Goal: Navigation & Orientation: Find specific page/section

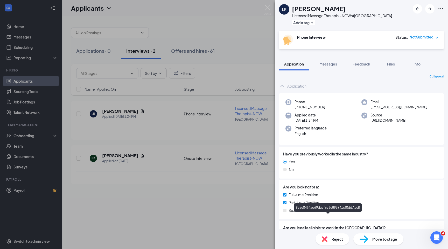
scroll to position [83, 0]
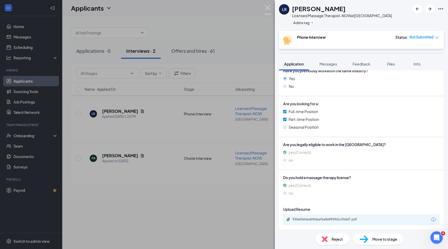
click at [268, 9] on img at bounding box center [268, 10] width 6 height 10
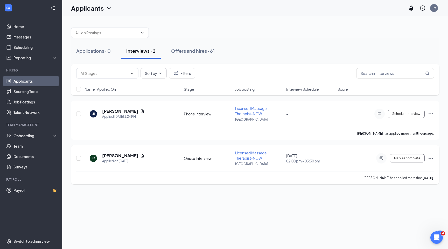
click at [153, 183] on div "Perlie Allen has applied more than 7 days ago ." at bounding box center [255, 177] width 358 height 13
click at [17, 146] on link "Team" at bounding box center [35, 146] width 44 height 10
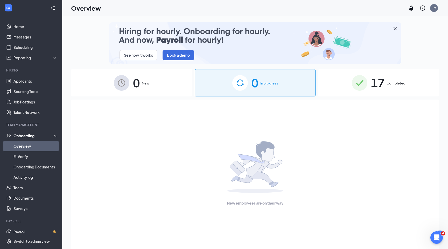
click at [386, 83] on div "17 Completed" at bounding box center [378, 82] width 121 height 27
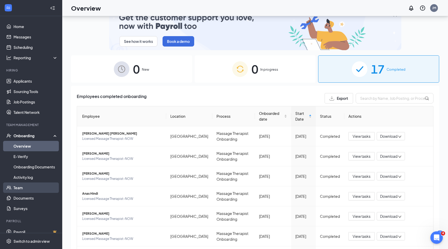
click at [18, 188] on link "Team" at bounding box center [35, 187] width 44 height 10
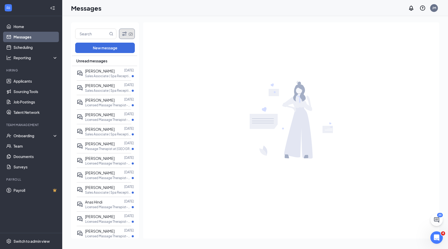
click at [125, 33] on icon "Filter" at bounding box center [124, 34] width 4 height 4
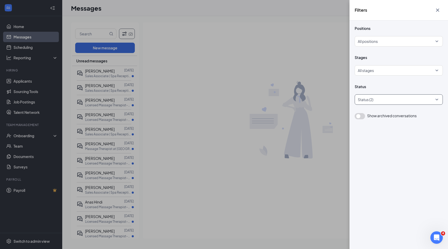
click at [369, 101] on div at bounding box center [396, 99] width 80 height 8
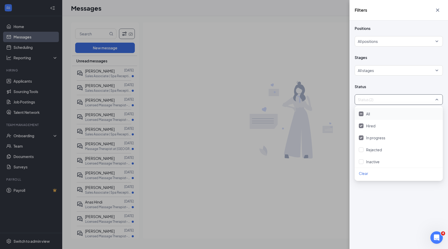
click at [86, 34] on div "Filters Positions All positions Stages All stages Status Status (2) Show archiv…" at bounding box center [224, 124] width 448 height 249
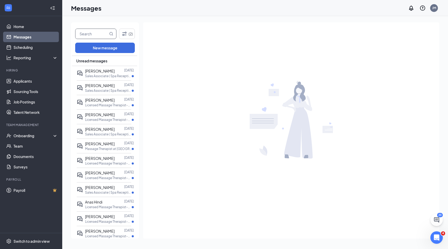
click at [86, 34] on input "text" at bounding box center [92, 34] width 33 height 10
type input "thomas"
click at [110, 32] on icon "MagnifyingGlass" at bounding box center [111, 33] width 3 height 3
click at [112, 34] on icon "MagnifyingGlass" at bounding box center [111, 34] width 4 height 4
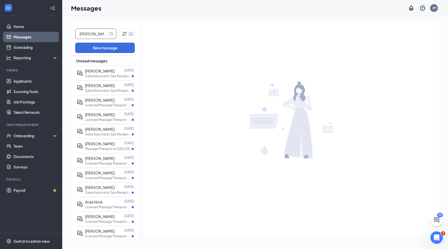
click at [112, 34] on icon "MagnifyingGlass" at bounding box center [111, 34] width 4 height 4
click at [129, 34] on button "(2)" at bounding box center [127, 34] width 16 height 10
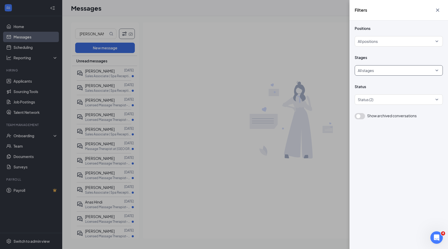
click at [392, 72] on div at bounding box center [397, 70] width 78 height 8
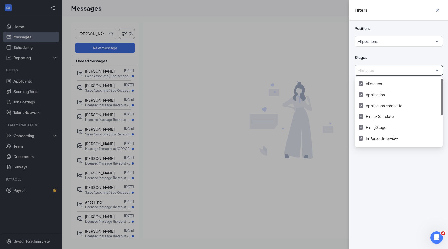
click at [376, 71] on div at bounding box center [397, 70] width 78 height 8
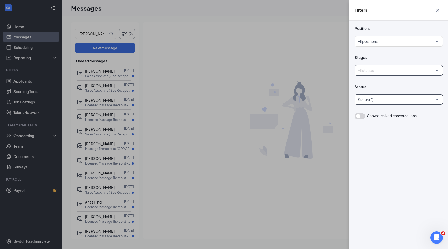
click at [382, 102] on div at bounding box center [396, 99] width 80 height 8
click at [378, 103] on div at bounding box center [396, 99] width 80 height 8
click at [387, 38] on div at bounding box center [397, 41] width 78 height 8
click at [194, 38] on div "Filters Positions All positions Stages All stages Status Status (2) Show archiv…" at bounding box center [224, 124] width 448 height 249
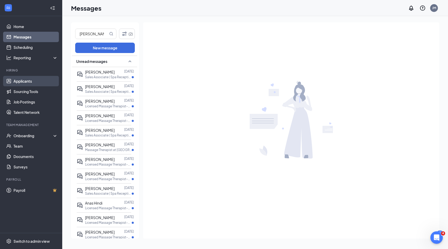
click at [28, 79] on link "Applicants" at bounding box center [35, 81] width 44 height 10
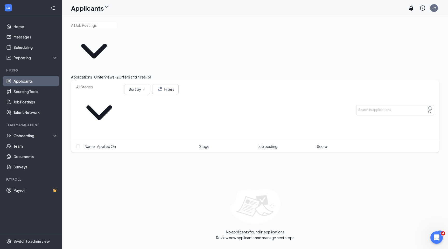
click at [119, 74] on div "Interviews · 2" at bounding box center [108, 77] width 22 height 6
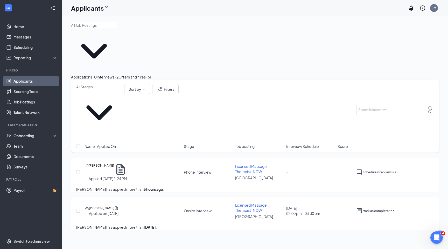
click at [97, 74] on div "Applications · 0" at bounding box center [84, 77] width 26 height 6
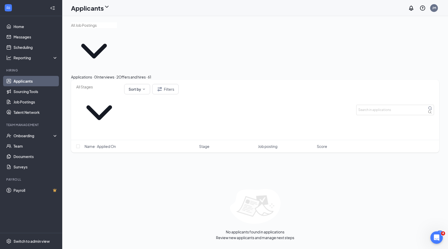
click at [119, 74] on button "Interviews · 2" at bounding box center [108, 77] width 22 height 6
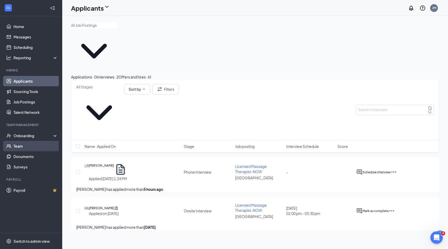
click at [13, 147] on link "Team" at bounding box center [35, 146] width 44 height 10
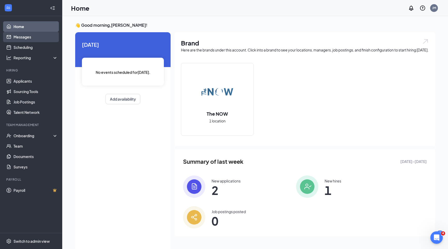
click at [23, 40] on link "Messages" at bounding box center [35, 37] width 44 height 10
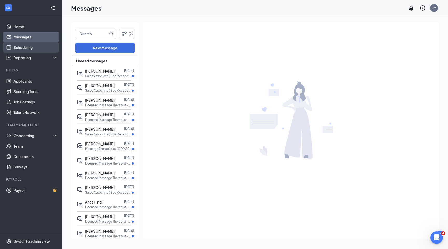
click at [23, 45] on link "Scheduling" at bounding box center [35, 47] width 44 height 10
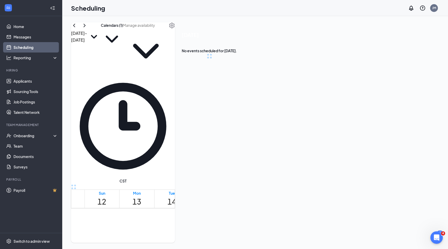
scroll to position [255, 0]
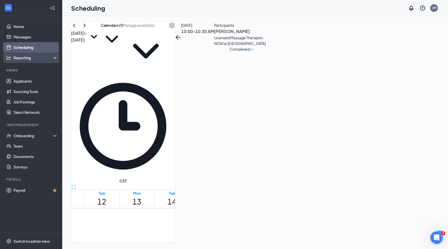
click at [30, 62] on div "Reporting" at bounding box center [31, 57] width 62 height 10
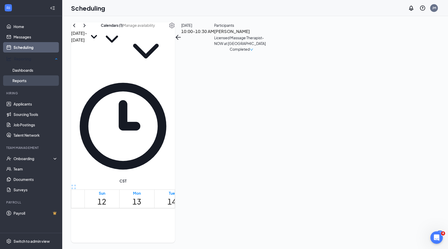
click at [23, 83] on link "Reports" at bounding box center [34, 80] width 45 height 10
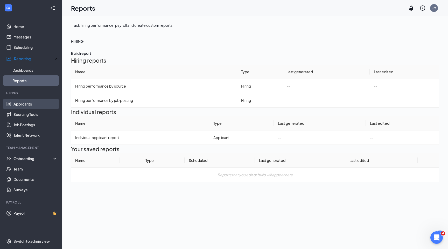
click at [19, 105] on link "Applicants" at bounding box center [35, 104] width 44 height 10
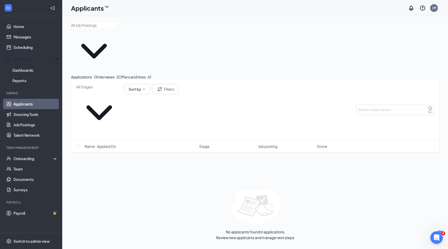
click at [98, 36] on span at bounding box center [94, 48] width 46 height 51
click at [105, 9] on div "Applicants" at bounding box center [90, 8] width 39 height 9
click at [98, 30] on link "Archived applicants" at bounding box center [91, 27] width 35 height 5
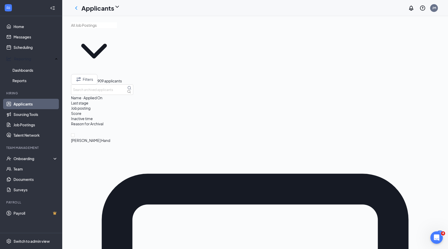
click at [26, 164] on link "Team" at bounding box center [35, 168] width 44 height 10
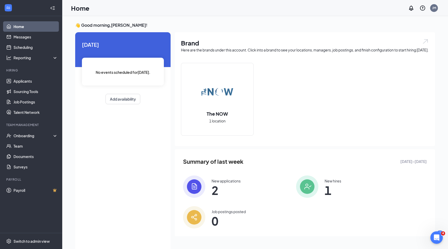
click at [227, 213] on div "Job postings posted 0" at bounding box center [235, 217] width 105 height 22
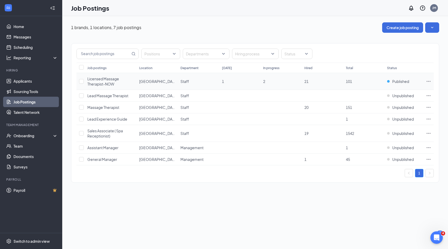
click at [430, 80] on icon "Ellipses" at bounding box center [428, 81] width 5 height 5
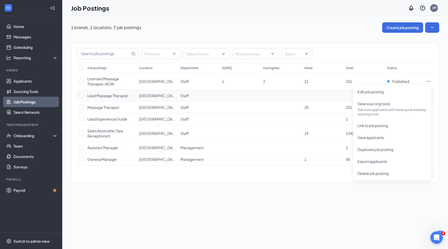
click at [97, 95] on span "Lead Massage Therapist" at bounding box center [107, 95] width 41 height 5
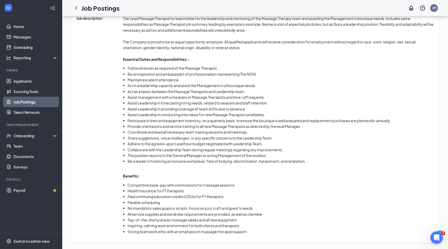
scroll to position [260, 0]
drag, startPoint x: 186, startPoint y: 224, endPoint x: 152, endPoint y: 218, distance: 34.8
click at [152, 220] on ul "Competitive base-pay with commissions for massage sessions Health Insurance for…" at bounding box center [278, 208] width 311 height 52
click at [267, 210] on li "No mandatory sales goals or scripts. Focus on your craft and guest's needs" at bounding box center [281, 208] width 307 height 6
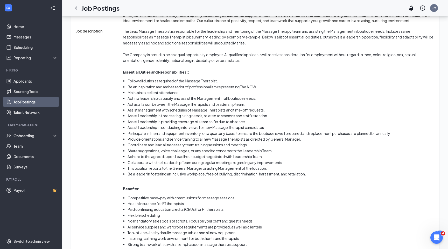
scroll to position [242, 0]
click at [250, 171] on li "This position reports to the General Manager or acting Management of the locati…" at bounding box center [281, 169] width 307 height 6
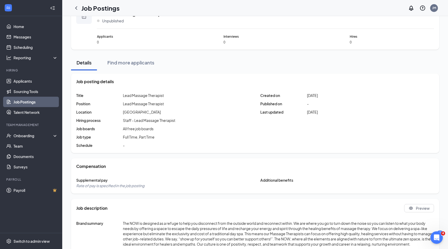
scroll to position [0, 0]
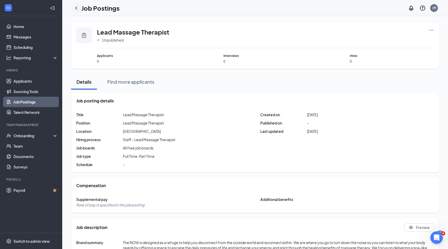
click at [77, 8] on icon "ChevronLeft" at bounding box center [76, 8] width 6 height 6
